Goal: Transaction & Acquisition: Subscribe to service/newsletter

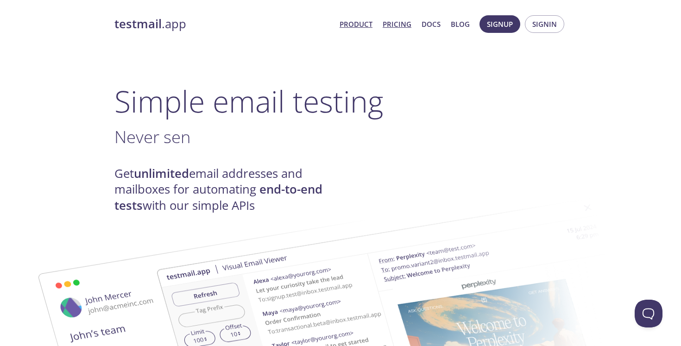
click at [398, 23] on link "Pricing" at bounding box center [396, 24] width 29 height 12
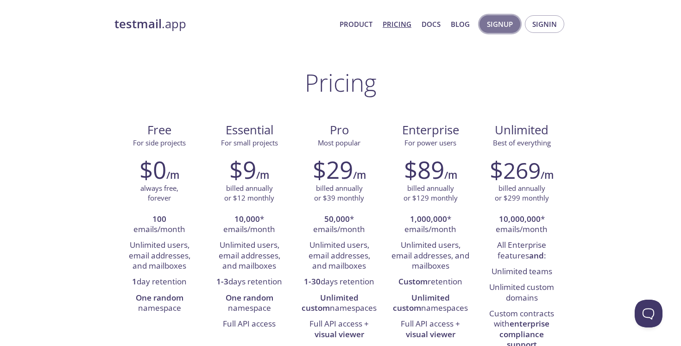
click at [505, 30] on button "Signup" at bounding box center [499, 24] width 41 height 18
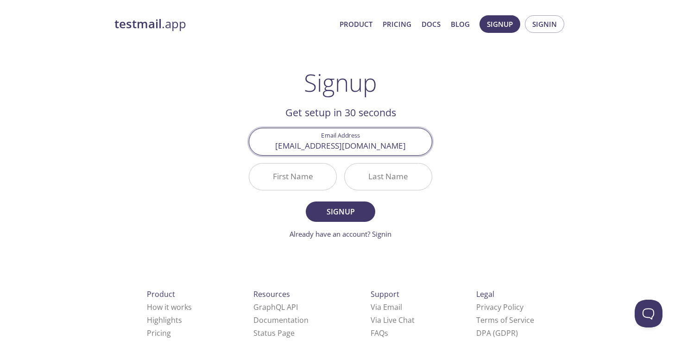
type input "yanisb03@icloud.com"
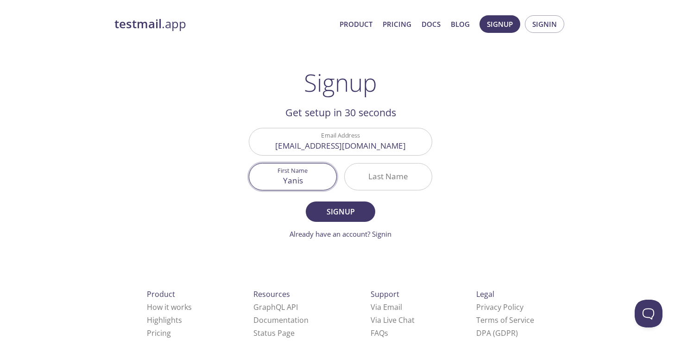
type input "Yanis"
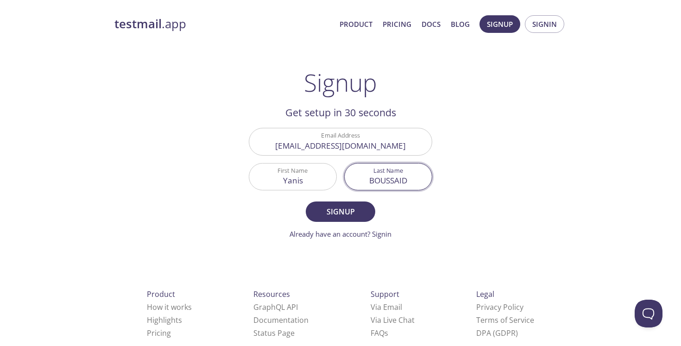
type input "BOUSSAID"
click at [340, 211] on button "Signup" at bounding box center [340, 211] width 69 height 20
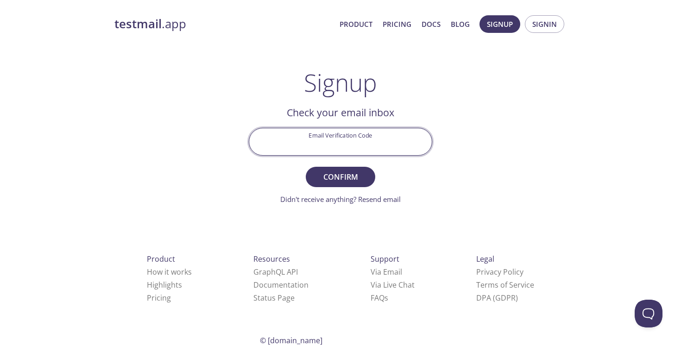
click at [327, 153] on input "Email Verification Code" at bounding box center [340, 141] width 182 height 26
paste input "S8B81HH"
type input "S8B81HH"
click at [334, 175] on span "Confirm" at bounding box center [340, 176] width 49 height 13
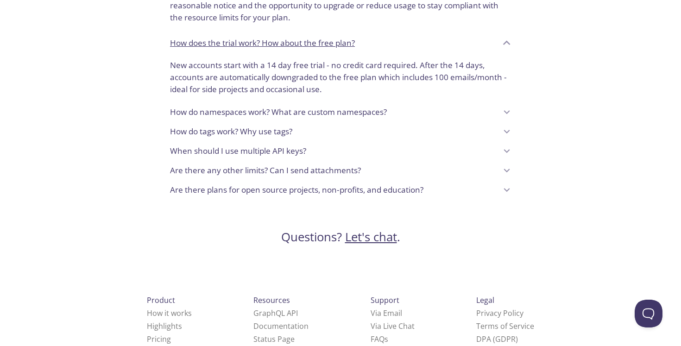
scroll to position [816, 0]
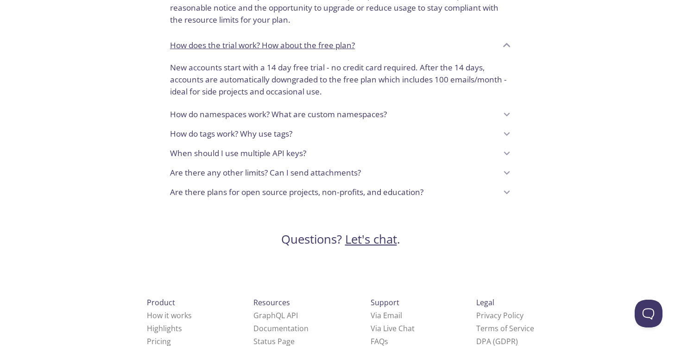
click at [239, 186] on p "Are there plans for open source projects, non-profits, and education?" at bounding box center [296, 192] width 253 height 12
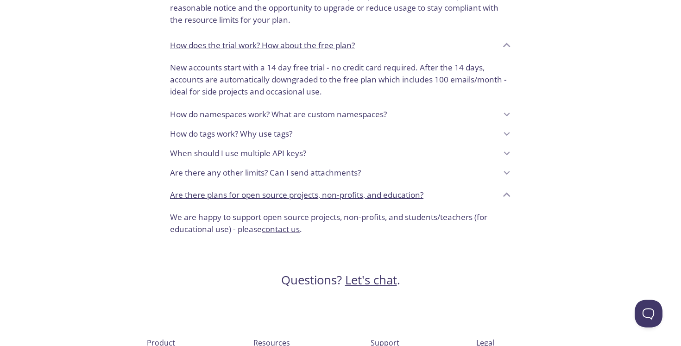
click at [315, 211] on p "We are happy to support open source projects, non-profits, and students/teacher…" at bounding box center [340, 223] width 341 height 24
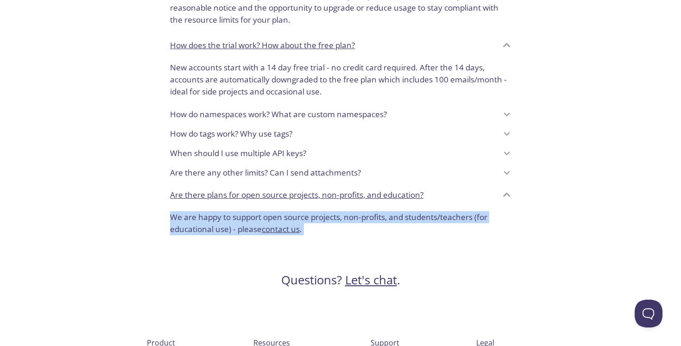
click at [315, 211] on p "We are happy to support open source projects, non-profits, and students/teacher…" at bounding box center [340, 223] width 341 height 24
click at [321, 211] on p "We are happy to support open source projects, non-profits, and students/teacher…" at bounding box center [340, 223] width 341 height 24
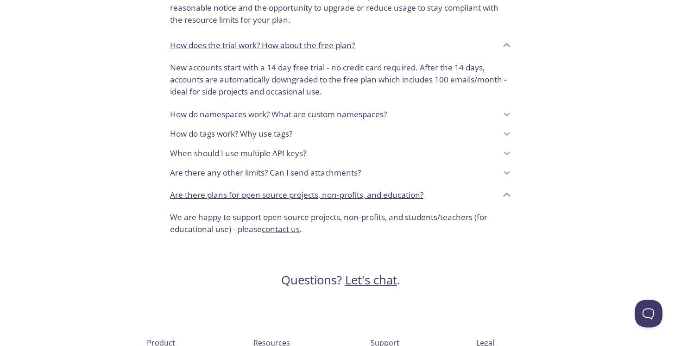
click at [294, 224] on link "contact us" at bounding box center [281, 229] width 38 height 11
